Goal: Task Accomplishment & Management: Manage account settings

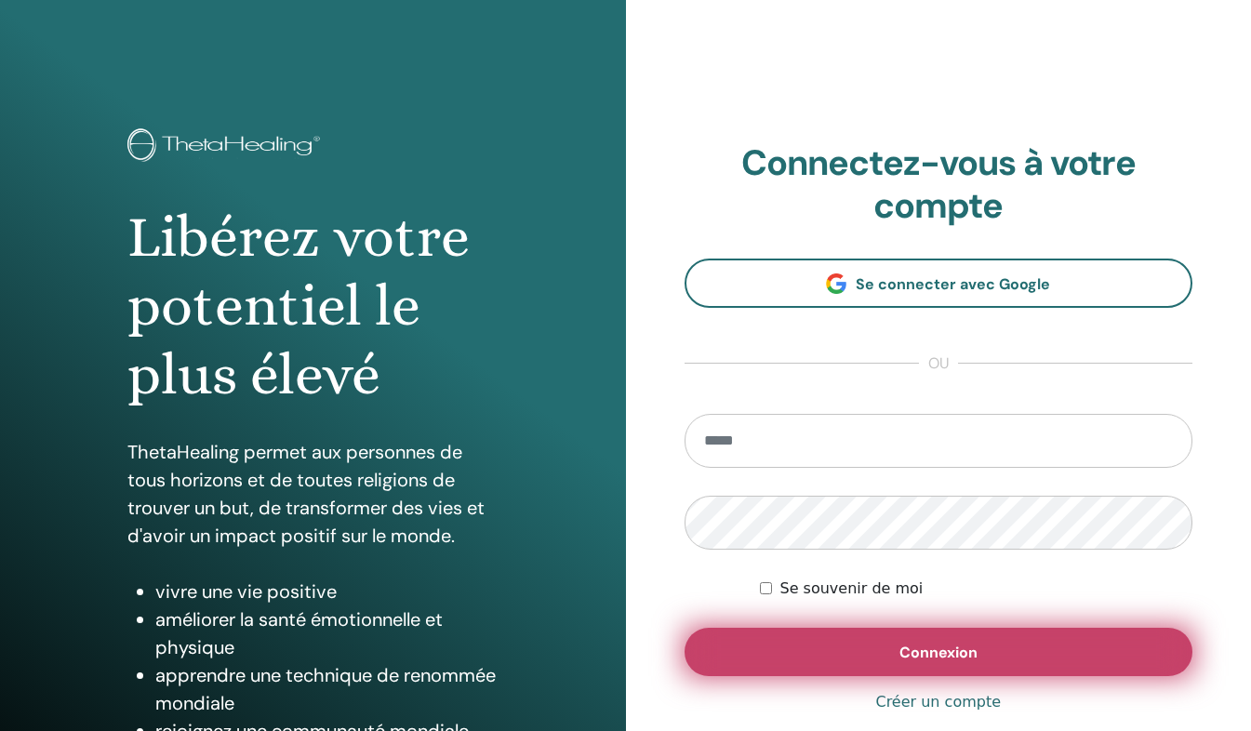
type input "**********"
click at [803, 674] on button "Connexion" at bounding box center [938, 652] width 509 height 48
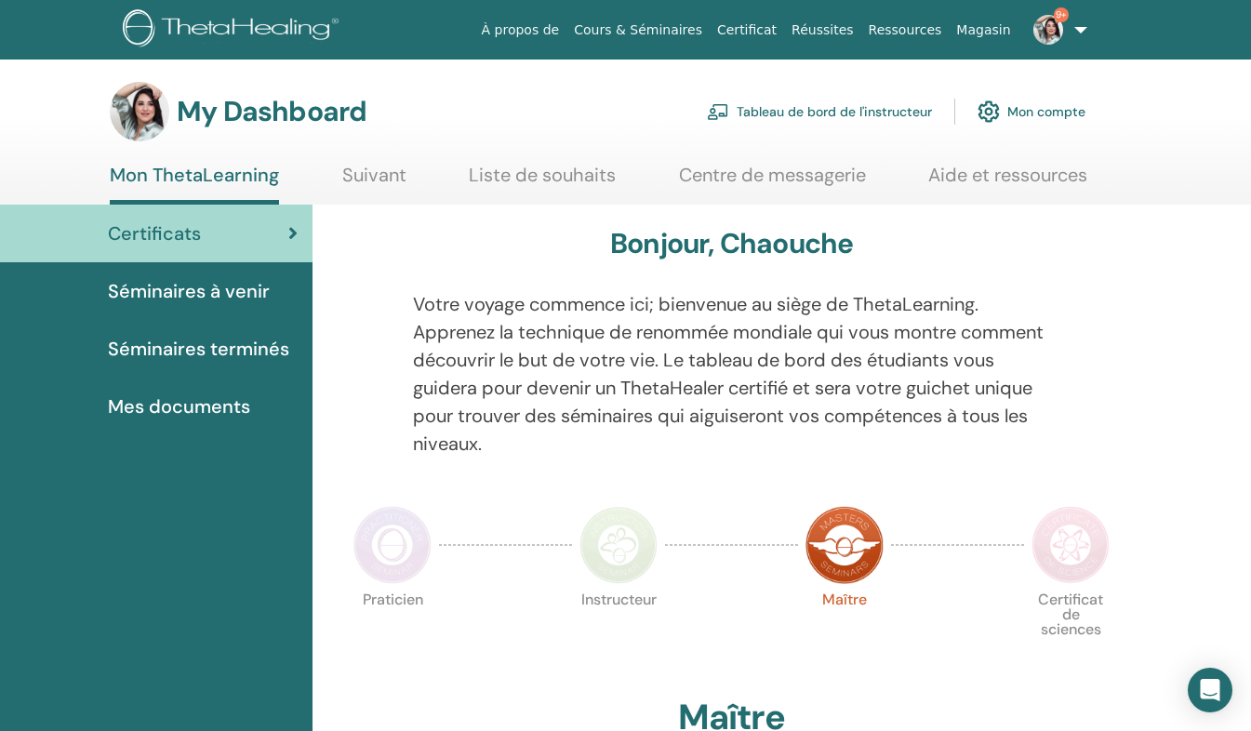
click at [838, 120] on link "Tableau de bord de l'instructeur" at bounding box center [819, 111] width 225 height 41
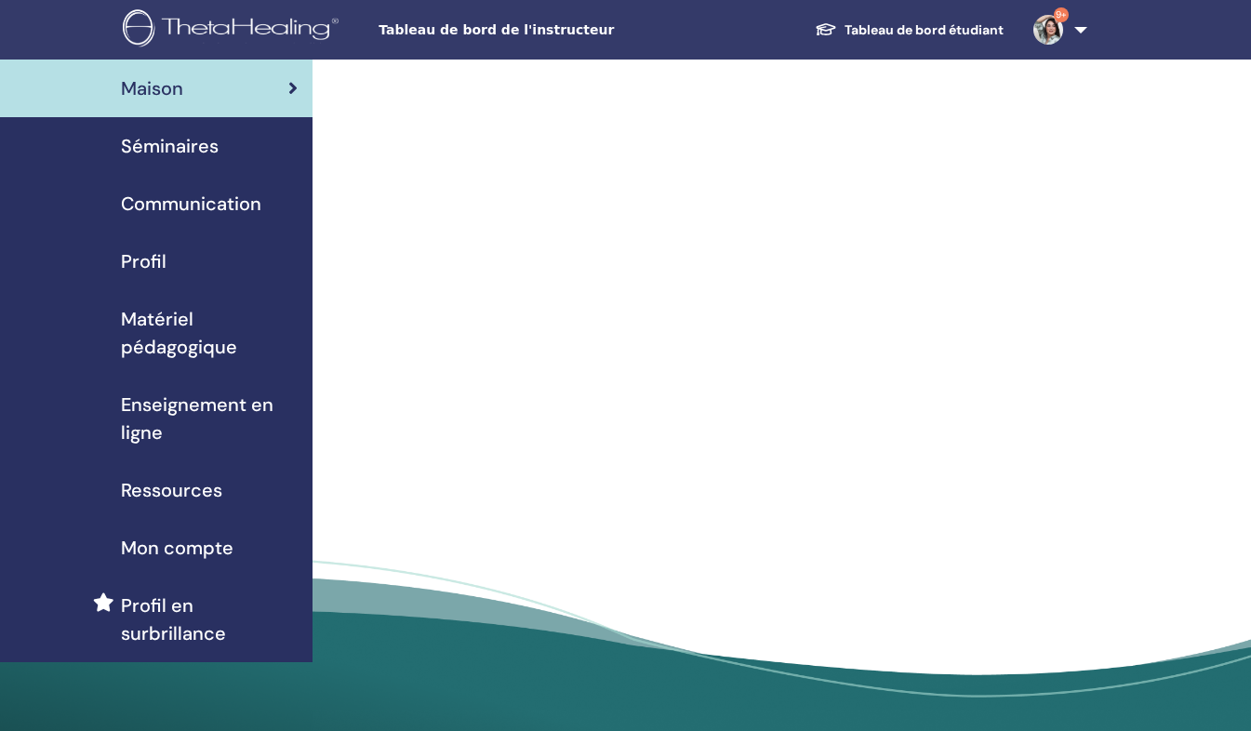
click at [215, 148] on span "Séminaires" at bounding box center [170, 146] width 98 height 28
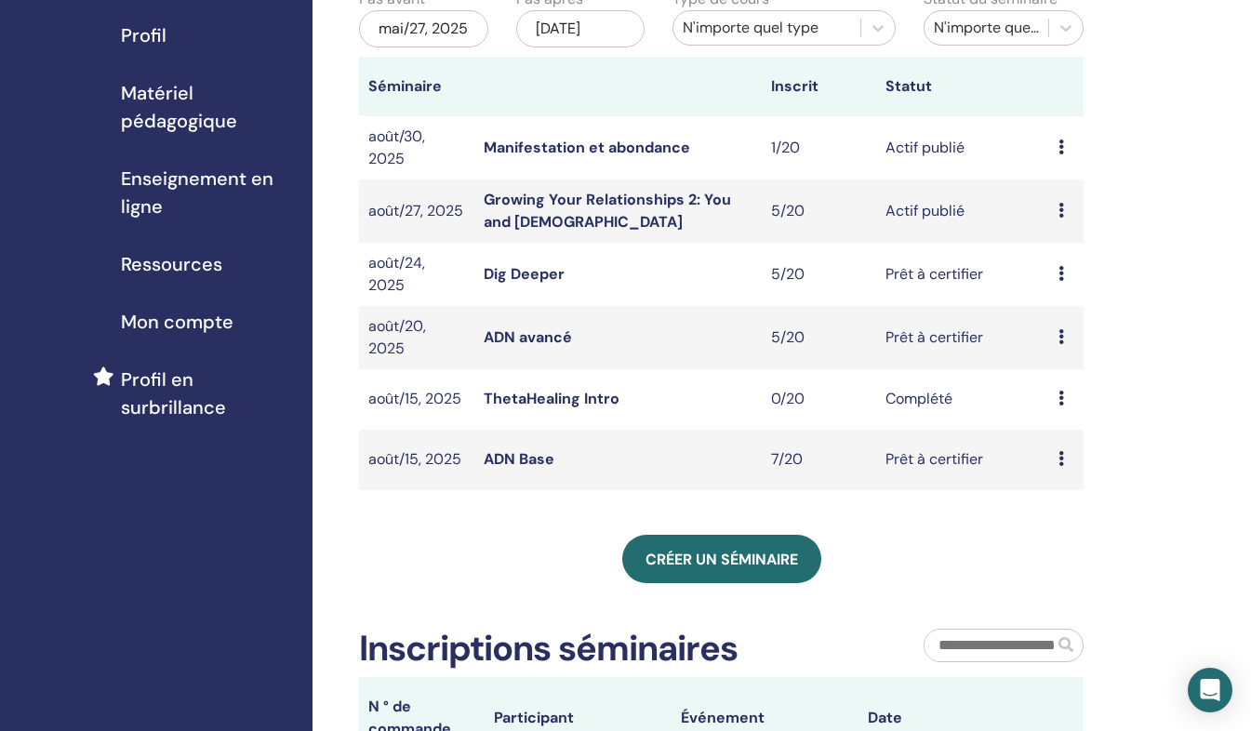
scroll to position [253, 0]
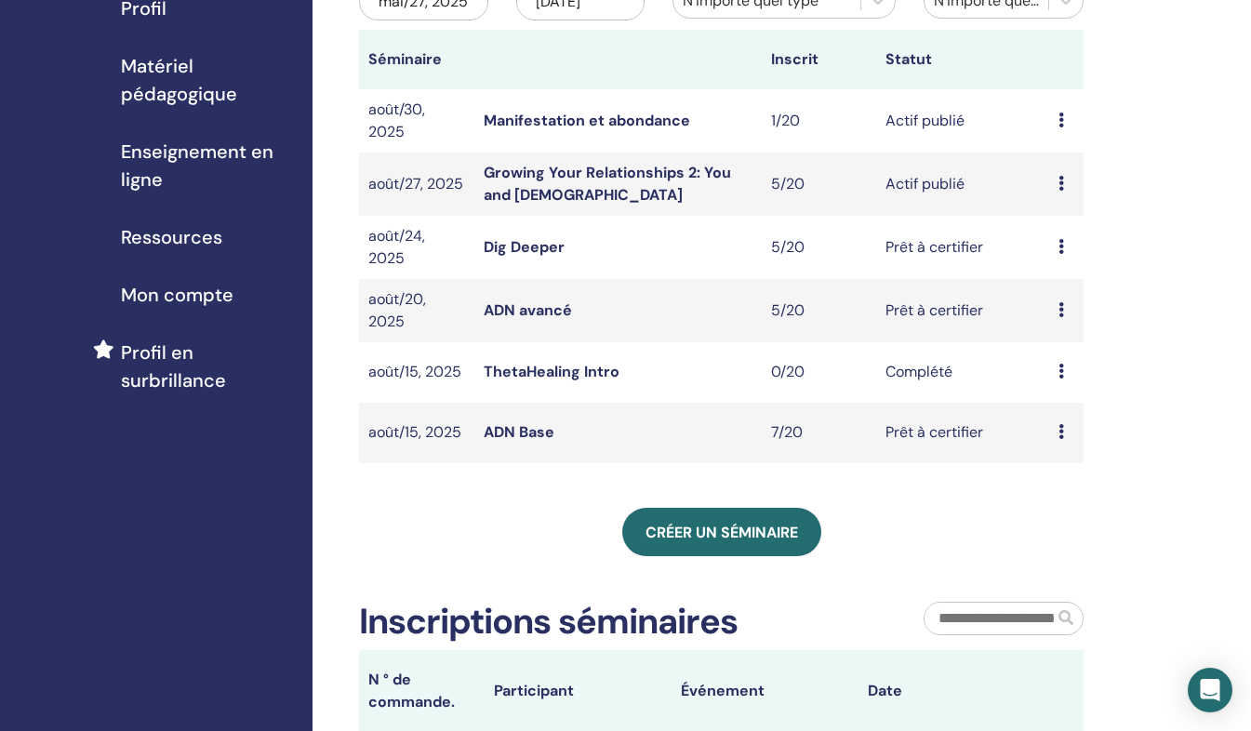
click at [1066, 195] on div "Aperçu Éditer Participants Annuler" at bounding box center [1066, 184] width 16 height 22
click at [1066, 267] on link "Participants" at bounding box center [1075, 276] width 83 height 20
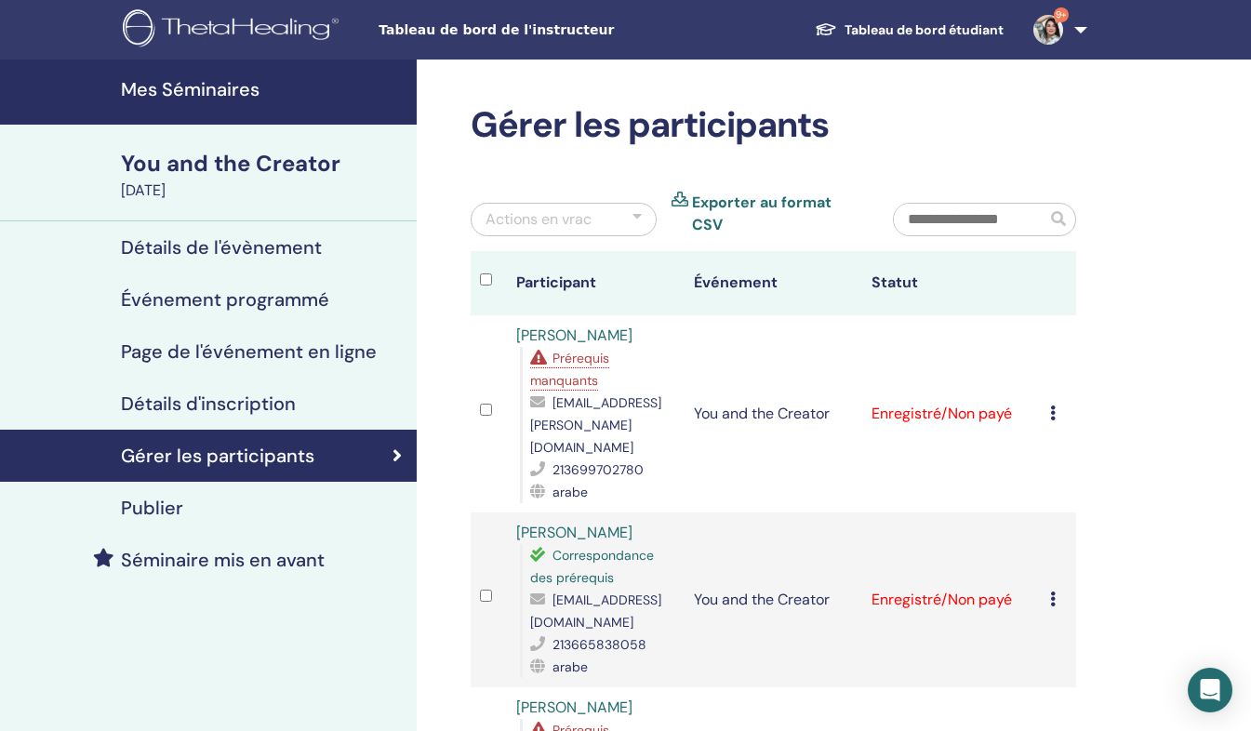
click at [1054, 405] on icon at bounding box center [1053, 412] width 6 height 15
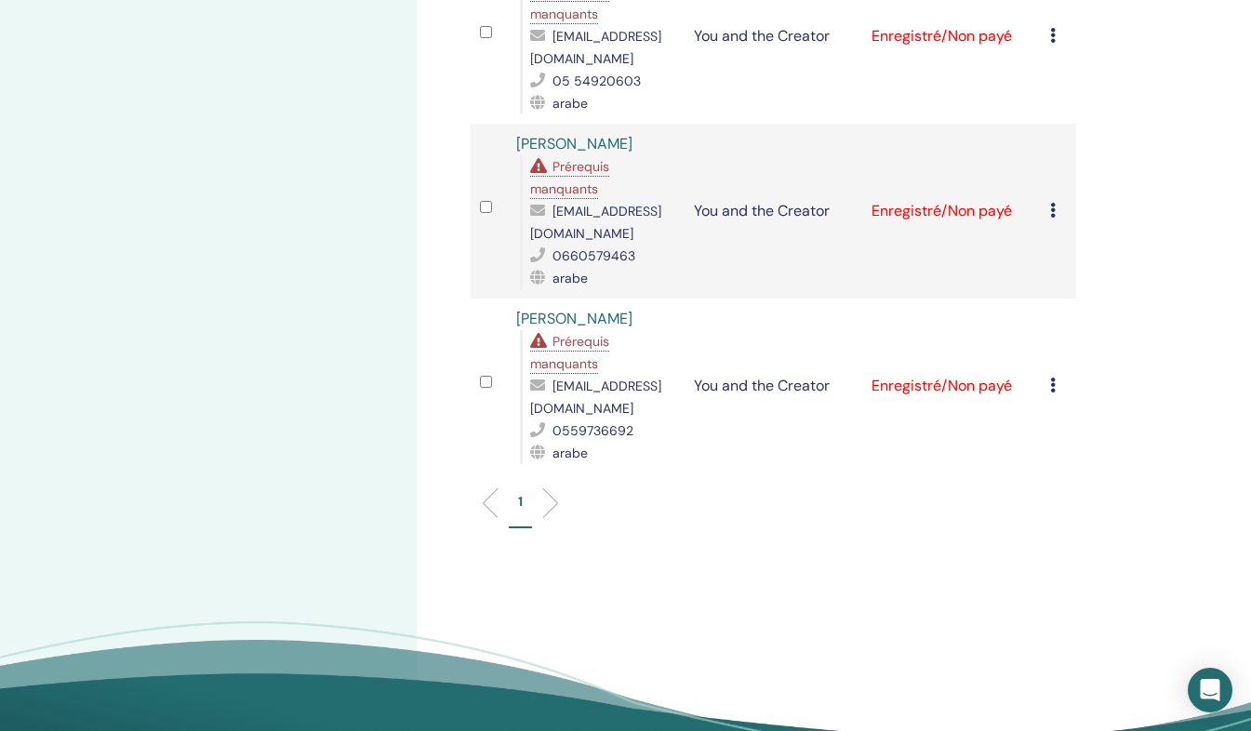
scroll to position [743, 0]
